Goal: Register for event/course

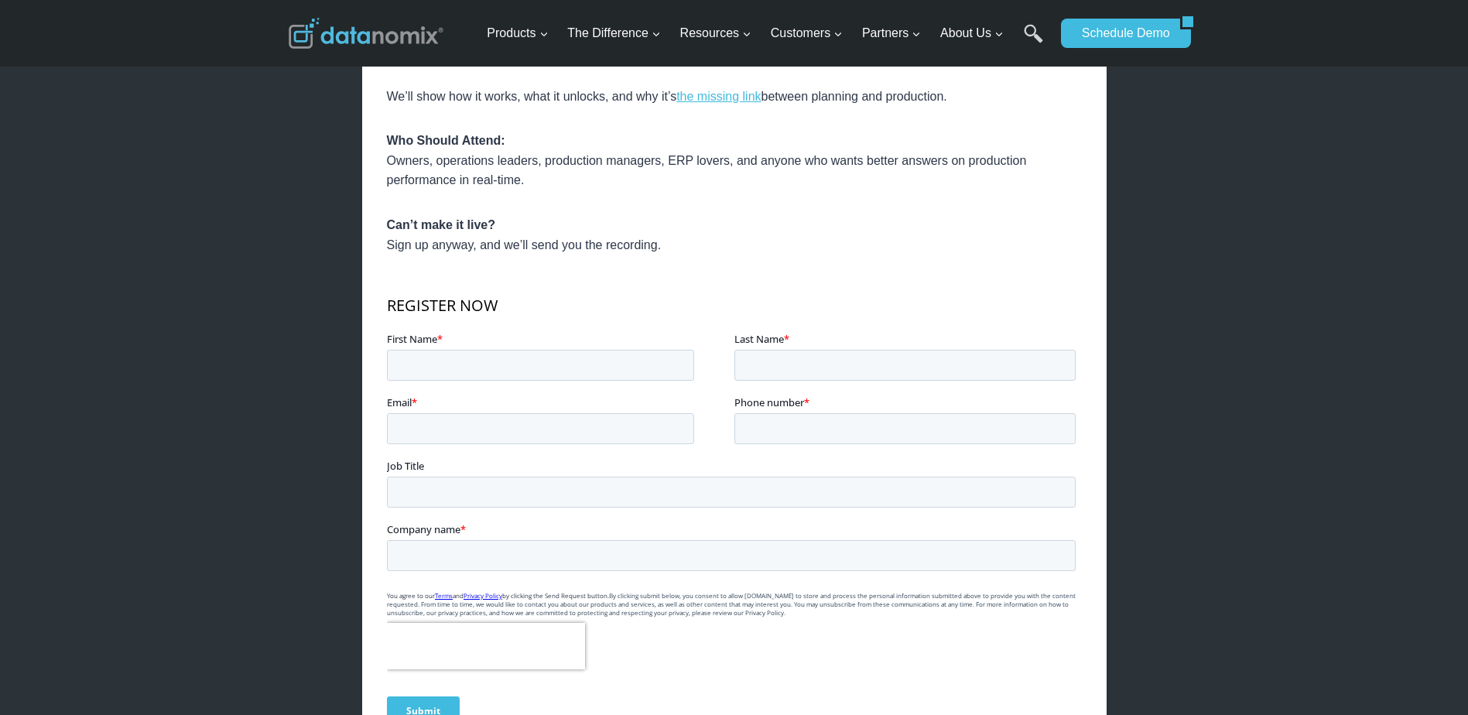
scroll to position [851, 0]
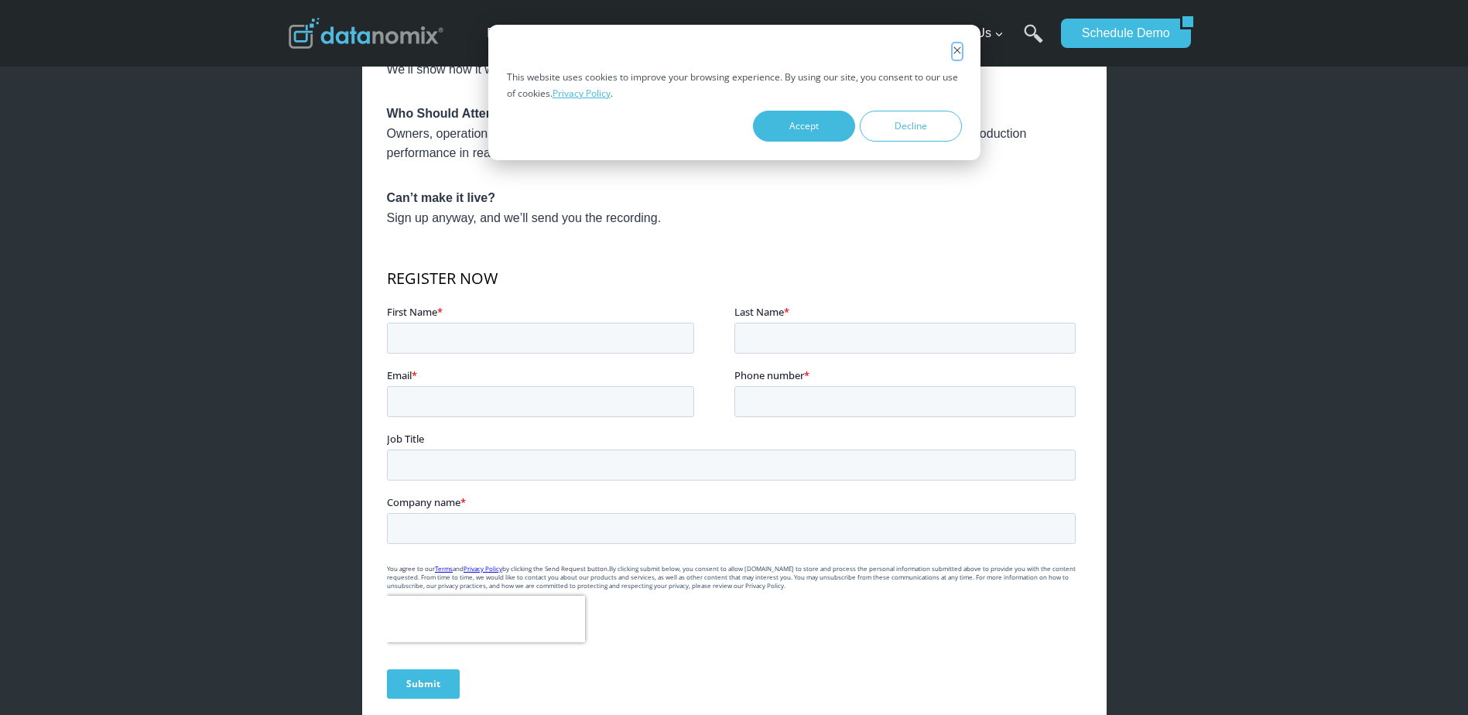
click at [959, 50] on icon "Dismiss cookie banner" at bounding box center [956, 50] width 9 height 9
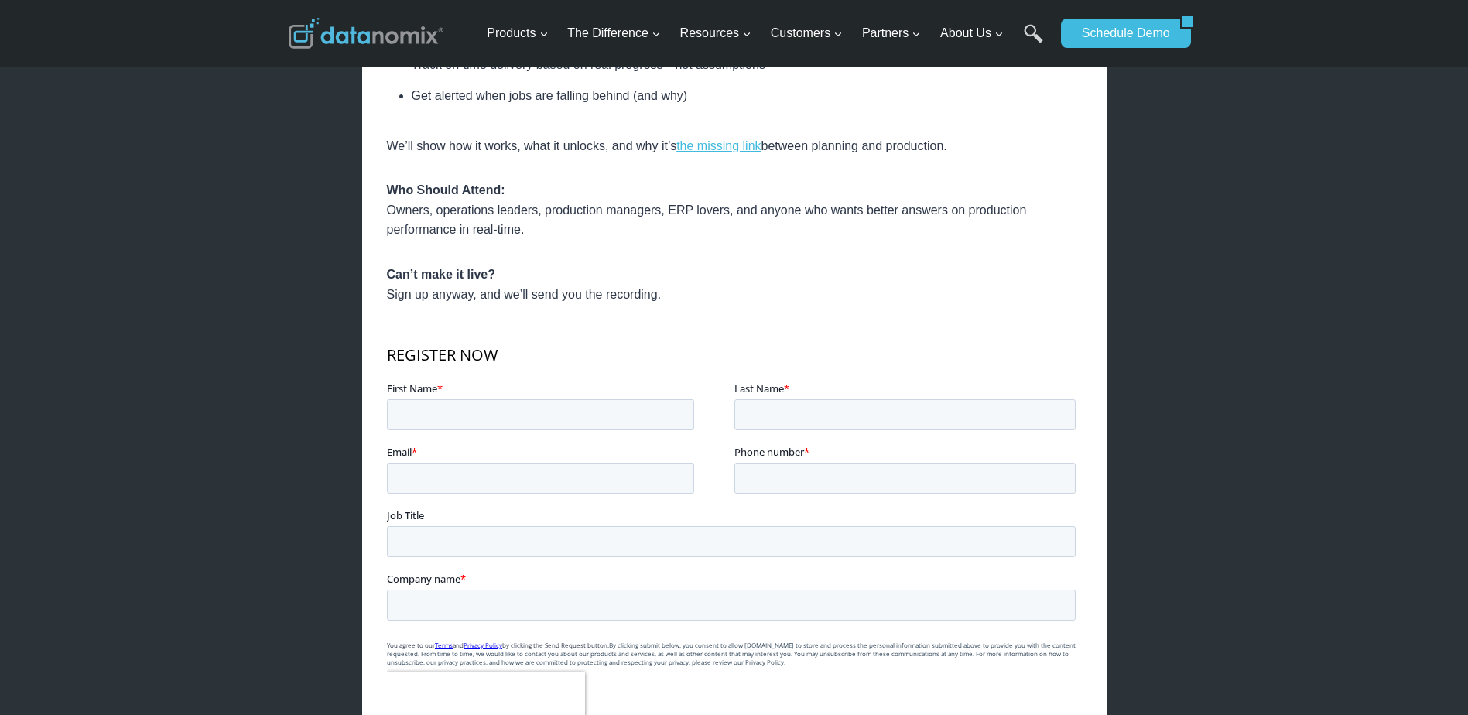
scroll to position [774, 0]
click at [462, 419] on input "First Name *" at bounding box center [539, 415] width 307 height 31
type input "[PERSON_NAME]"
click at [857, 415] on input "Last Name *" at bounding box center [903, 415] width 341 height 31
type input "[PERSON_NAME]"
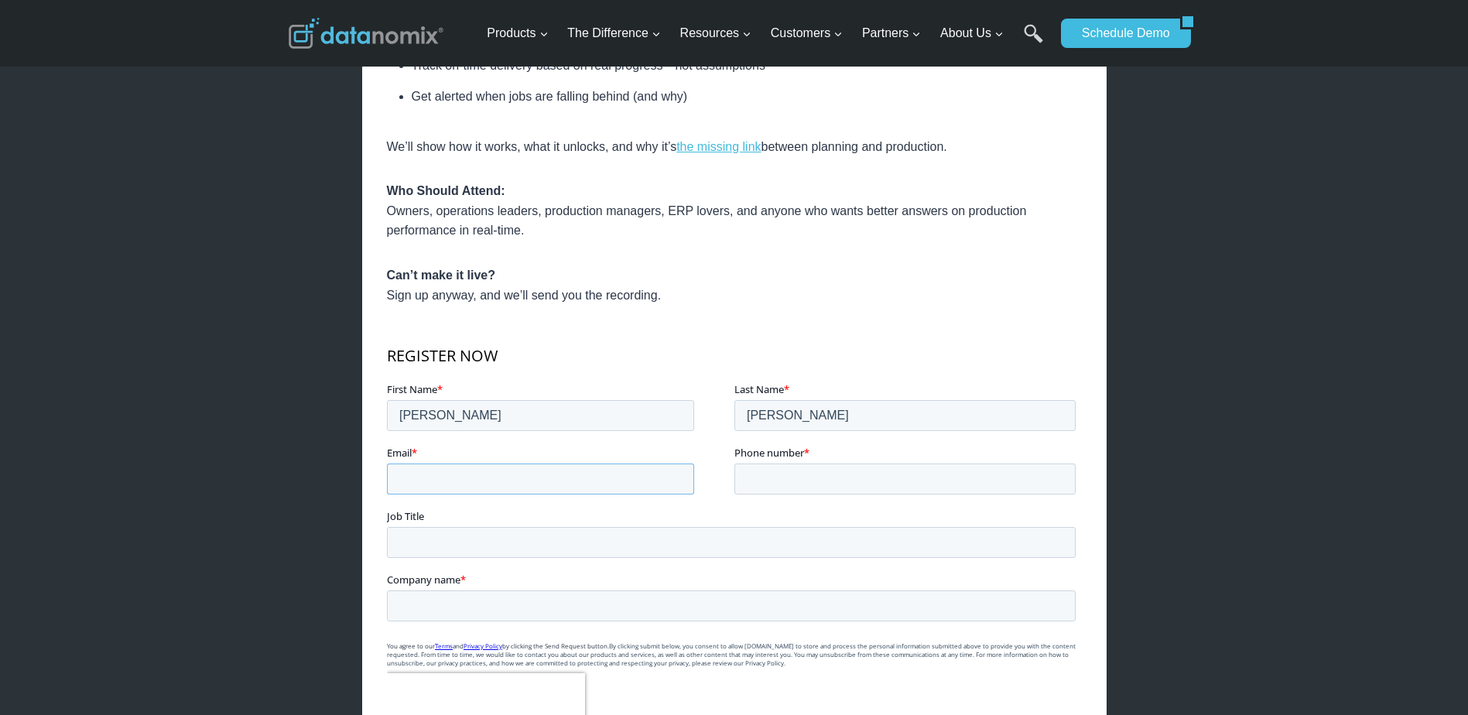
click at [532, 470] on input "Email *" at bounding box center [539, 478] width 307 height 31
type input "[EMAIL_ADDRESS][DOMAIN_NAME]"
click at [871, 472] on input "Phone number *" at bounding box center [903, 478] width 341 height 31
type input "12678037351"
click at [452, 529] on input "Job Title" at bounding box center [730, 542] width 689 height 31
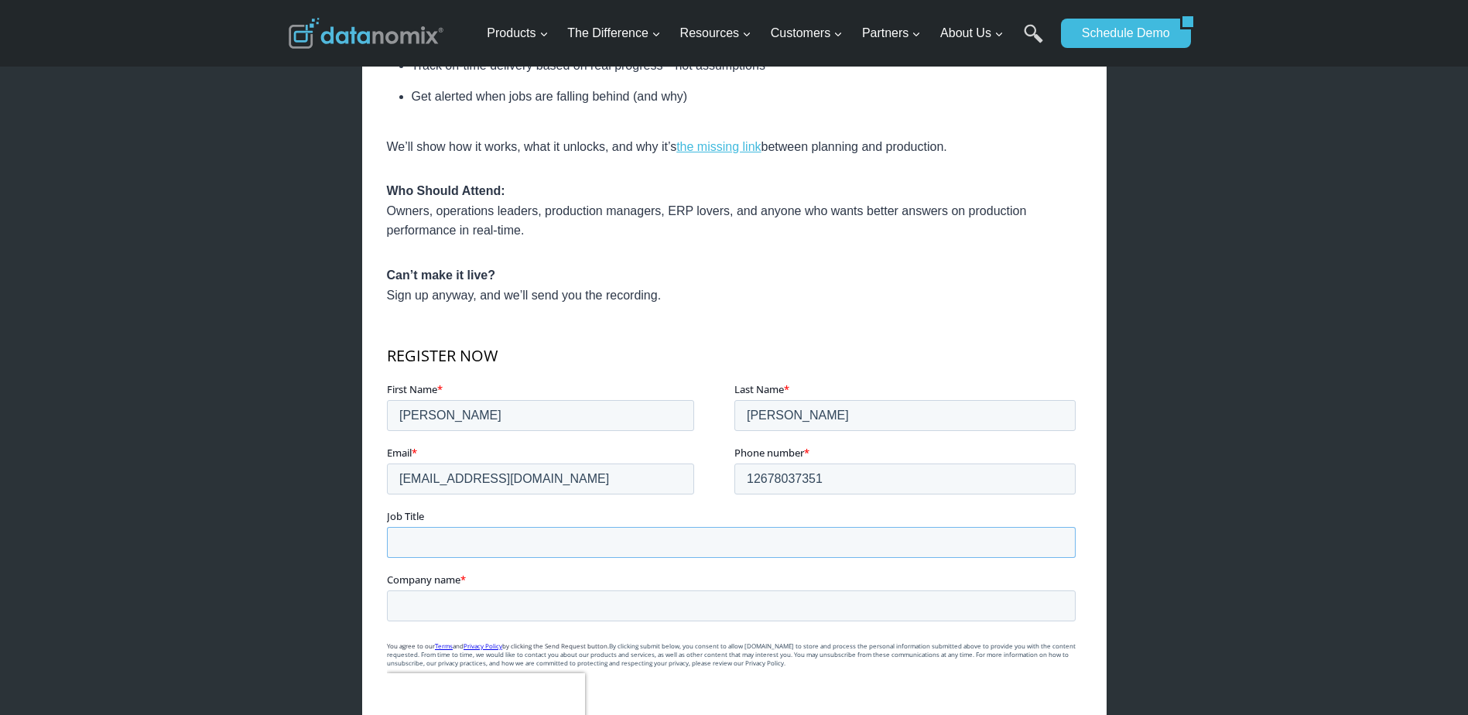
type input "Machine Shop Manager"
click at [491, 598] on input "Company name *" at bounding box center [730, 605] width 689 height 31
type input "Thermomegatech"
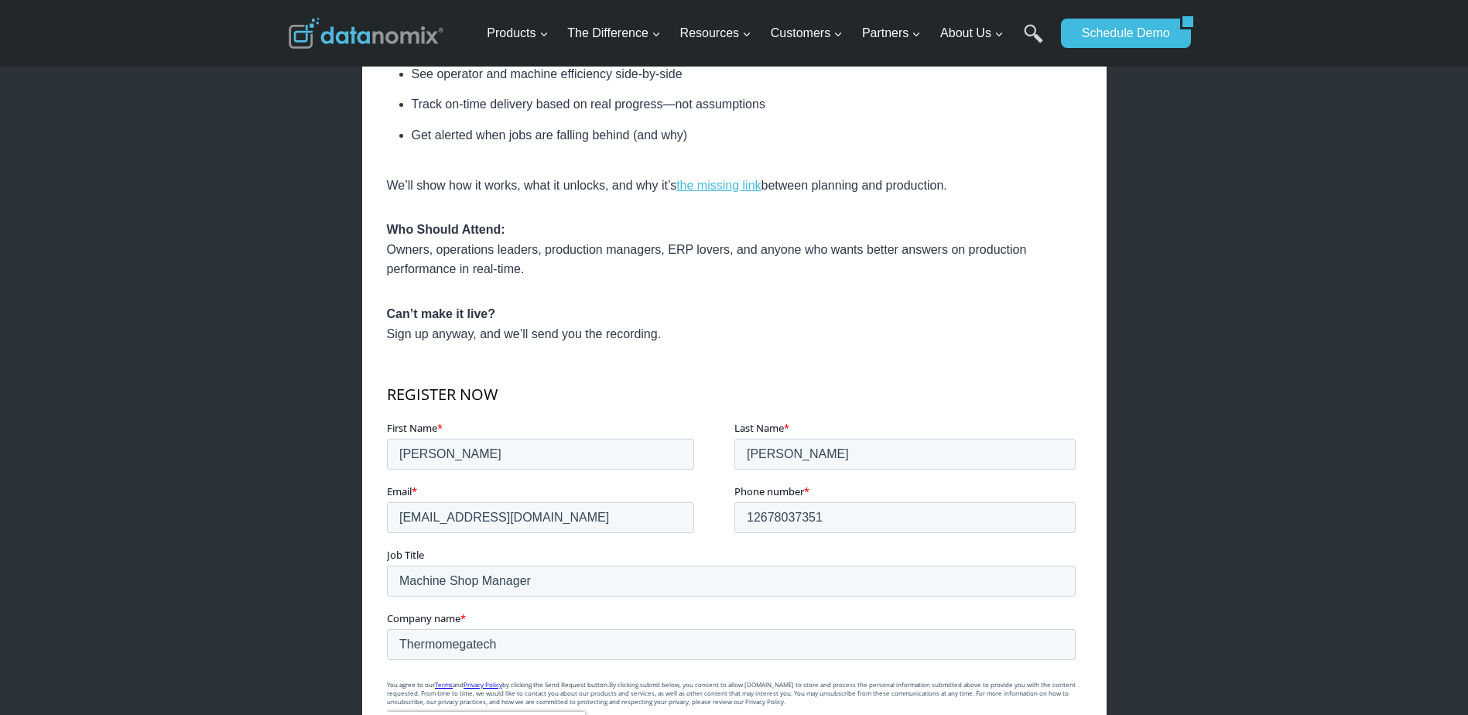
scroll to position [1006, 0]
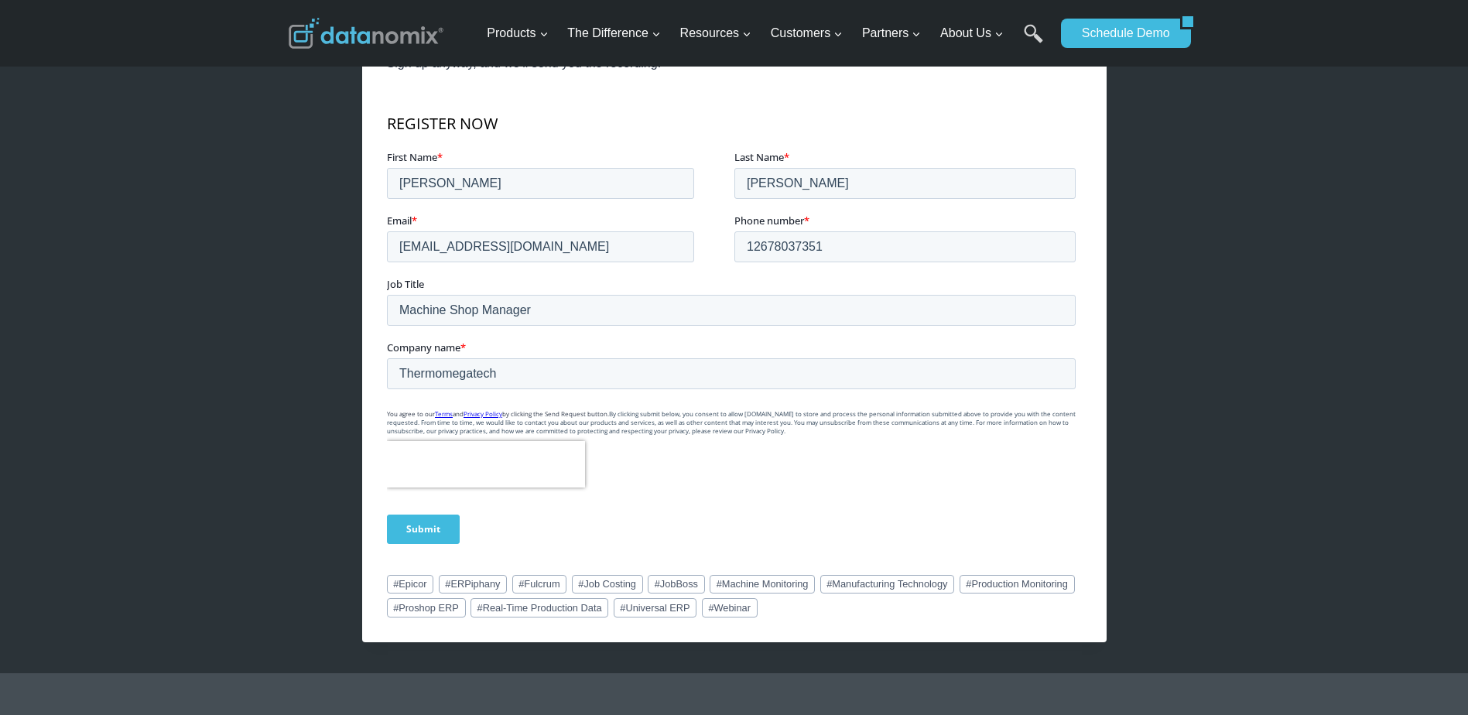
click at [444, 532] on input "Submit" at bounding box center [422, 528] width 73 height 29
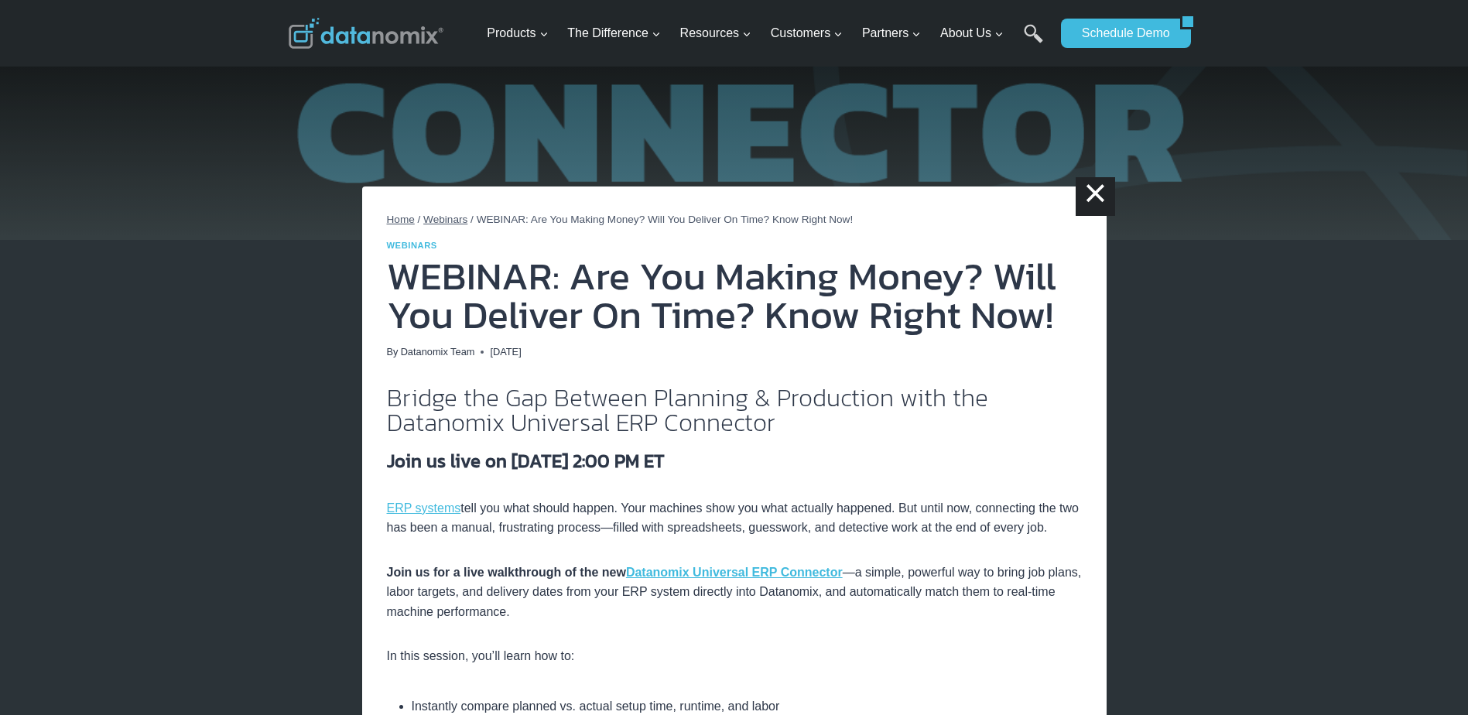
scroll to position [0, 0]
